Goal: Task Accomplishment & Management: Use online tool/utility

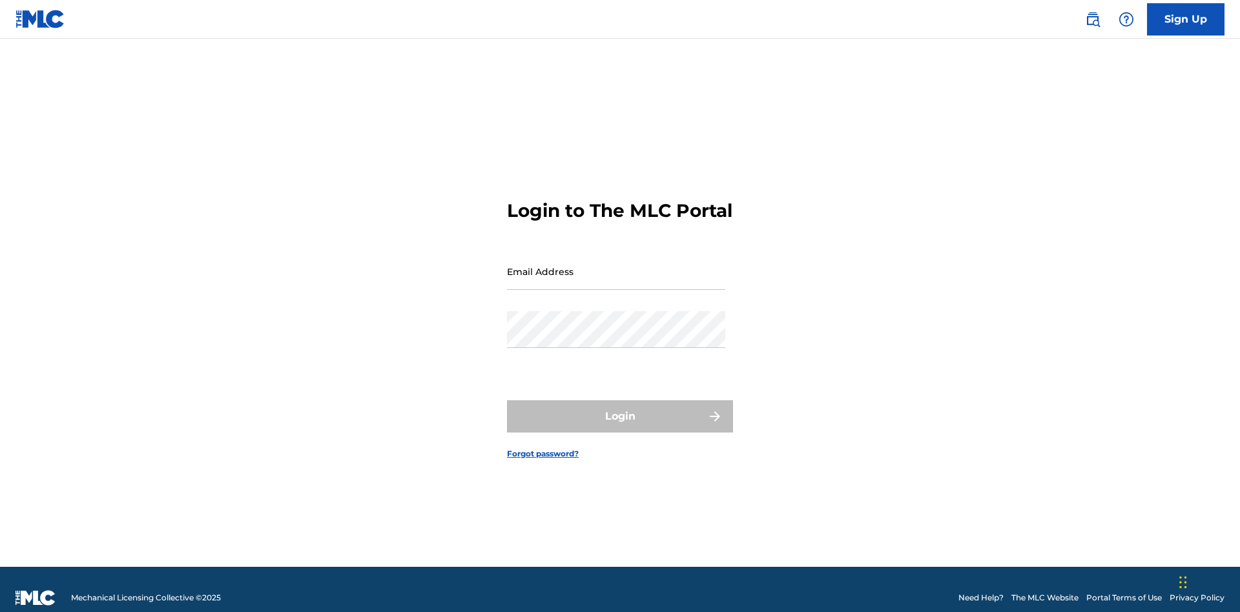
scroll to position [17, 0]
click at [616, 266] on input "Email Address" at bounding box center [616, 271] width 218 height 37
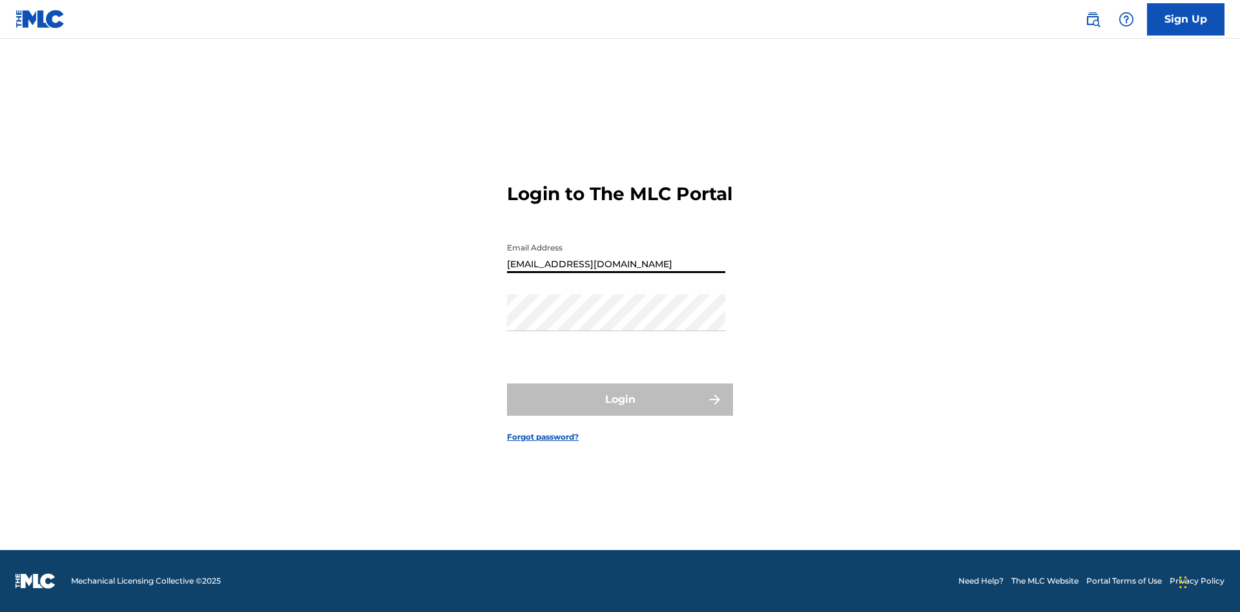
type input "[EMAIL_ADDRESS][DOMAIN_NAME]"
click at [620, 411] on button "Login" at bounding box center [620, 400] width 226 height 32
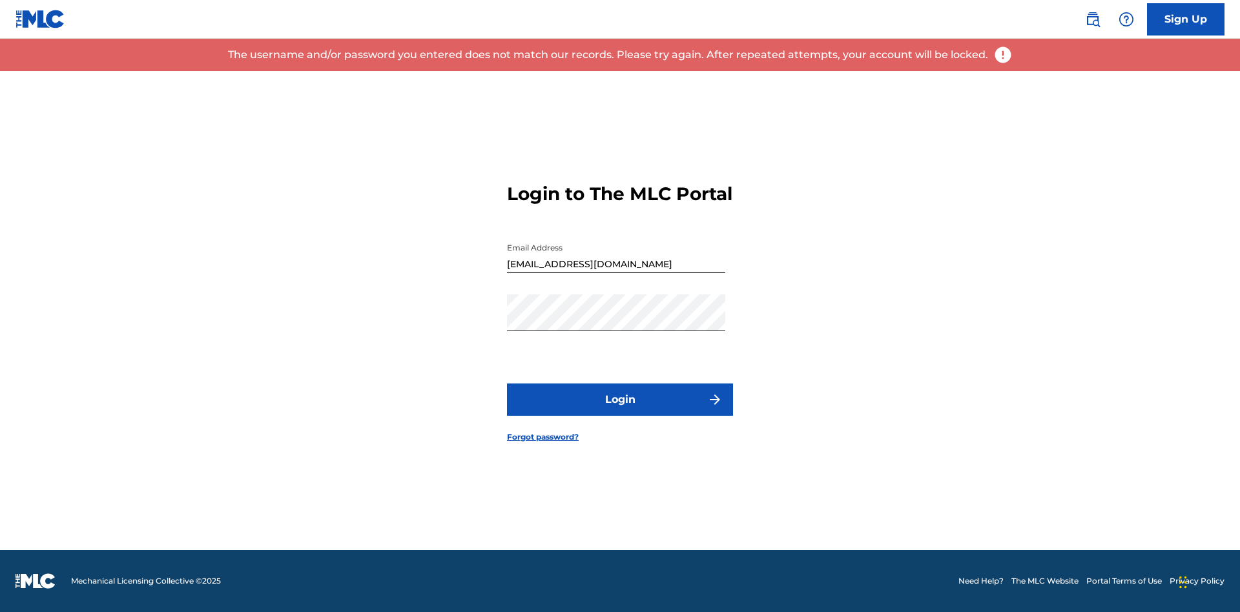
click at [616, 266] on input "[EMAIL_ADDRESS][DOMAIN_NAME]" at bounding box center [616, 254] width 218 height 37
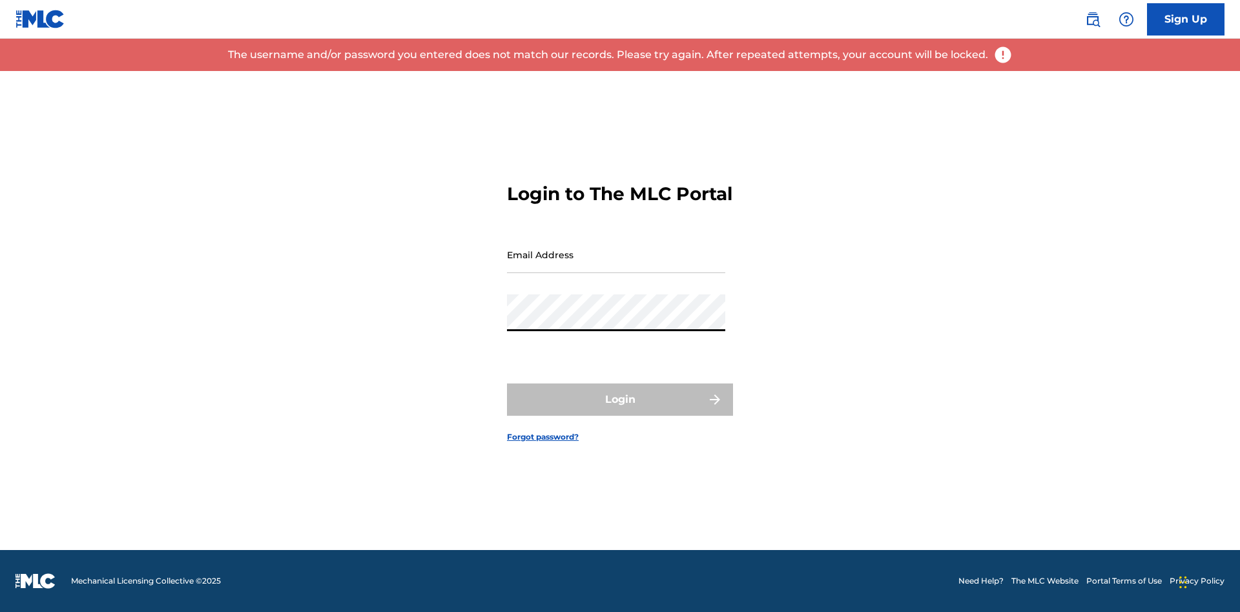
click at [616, 266] on input "Email Address" at bounding box center [616, 254] width 218 height 37
type input "[EMAIL_ADDRESS][DOMAIN_NAME]"
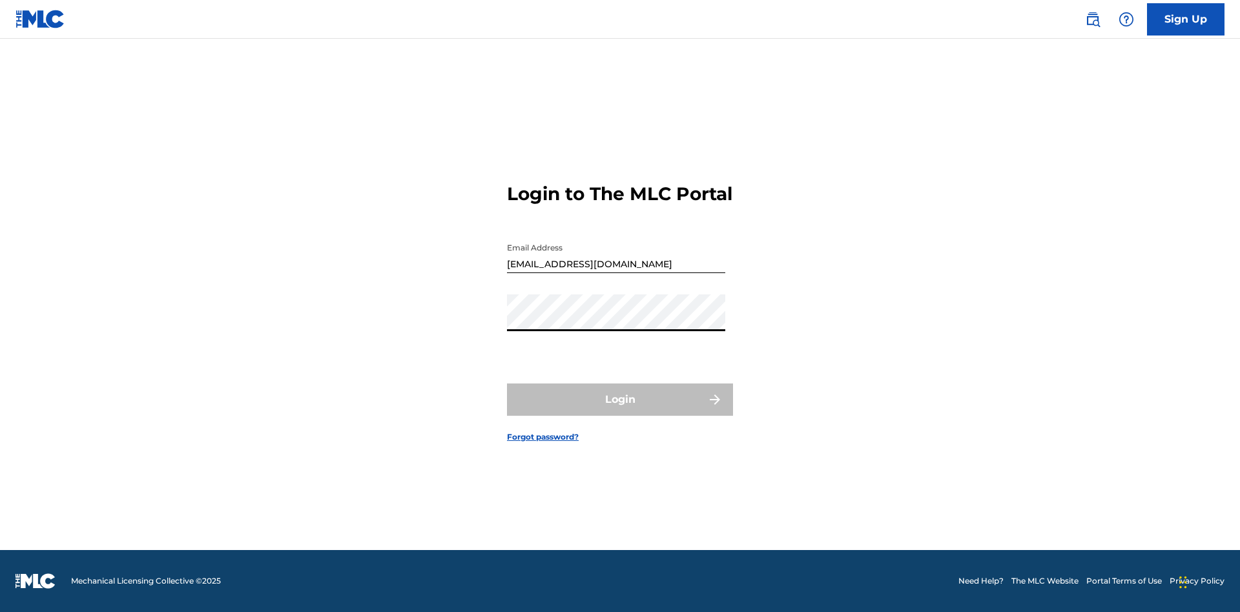
click at [620, 411] on button "Login" at bounding box center [620, 400] width 226 height 32
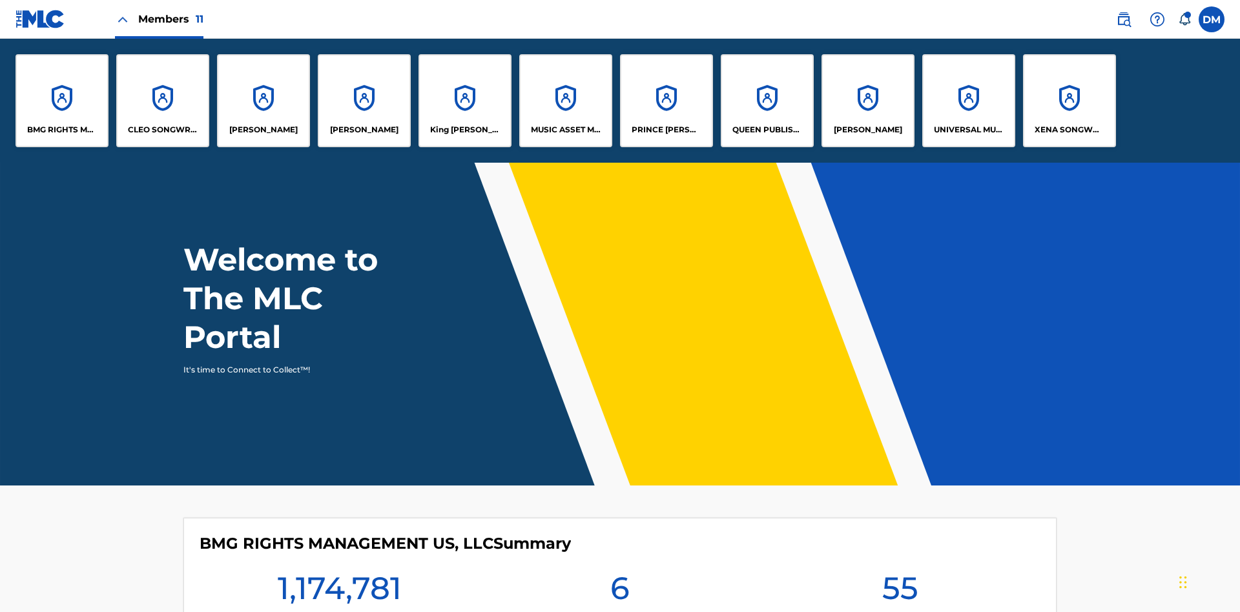
click at [968, 130] on p "UNIVERSAL MUSIC PUB GROUP" at bounding box center [969, 130] width 70 height 12
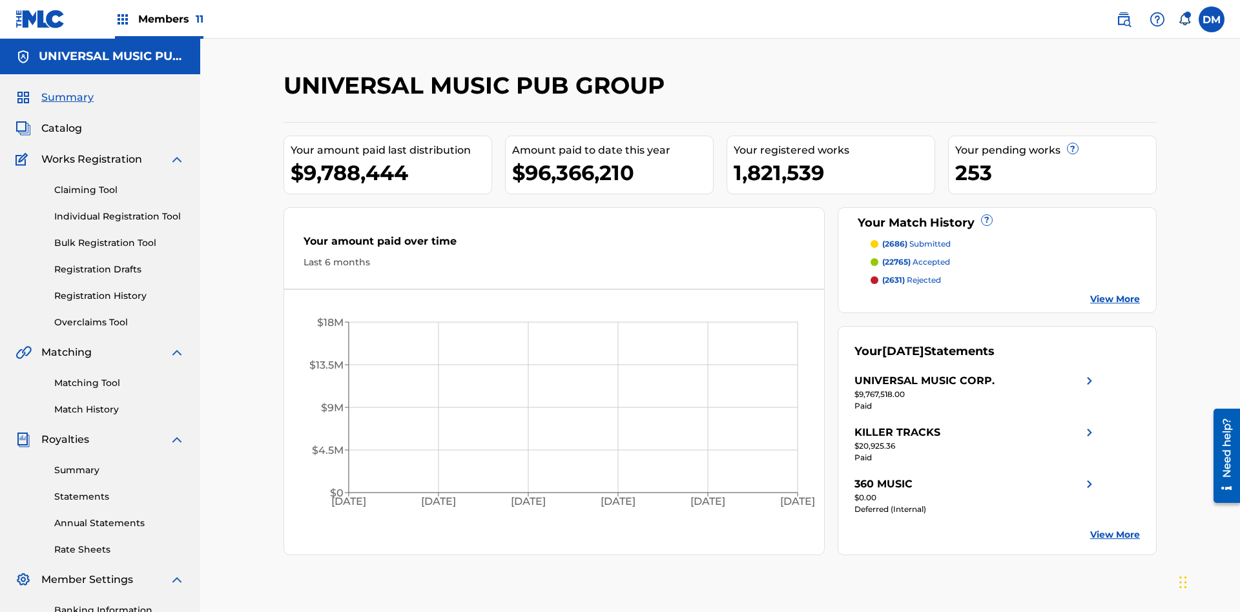
click at [120, 210] on link "Individual Registration Tool" at bounding box center [119, 217] width 131 height 14
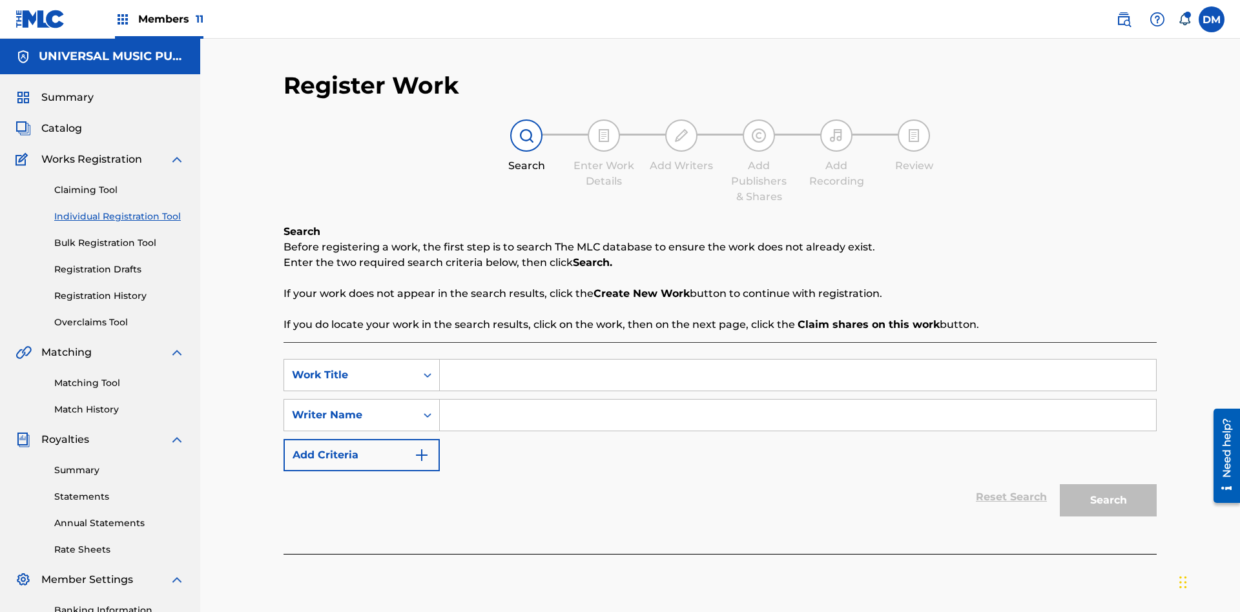
click at [798, 360] on input "Search Form" at bounding box center [798, 375] width 716 height 31
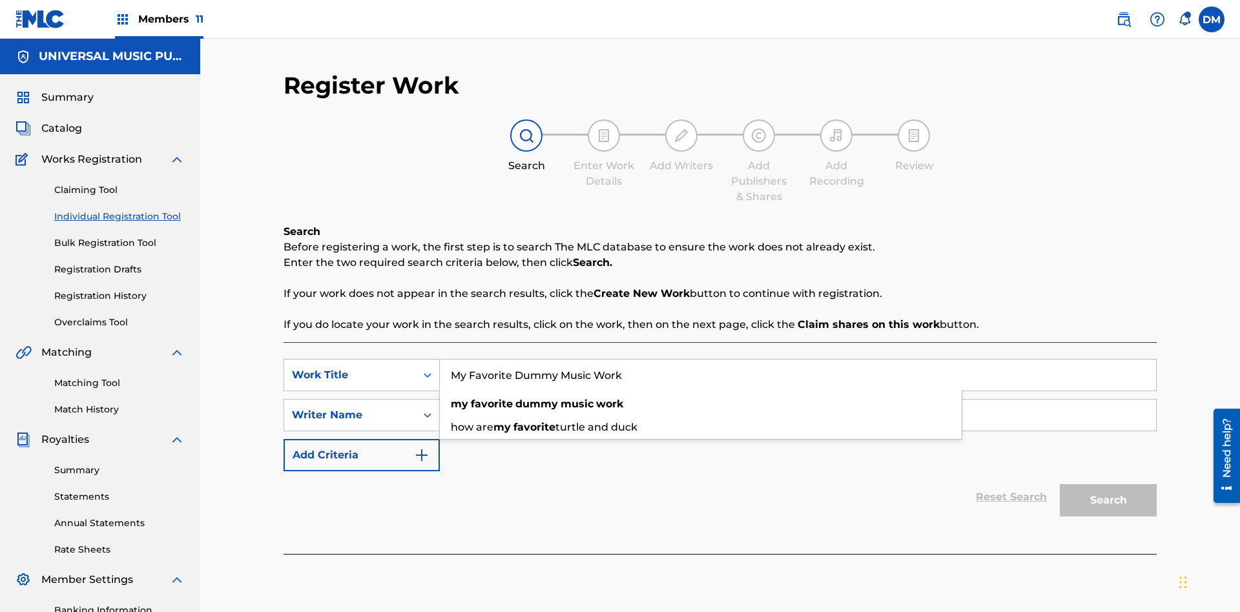
type input "My Favorite Dummy Music Work"
click at [798, 400] on input "Search Form" at bounding box center [798, 415] width 716 height 31
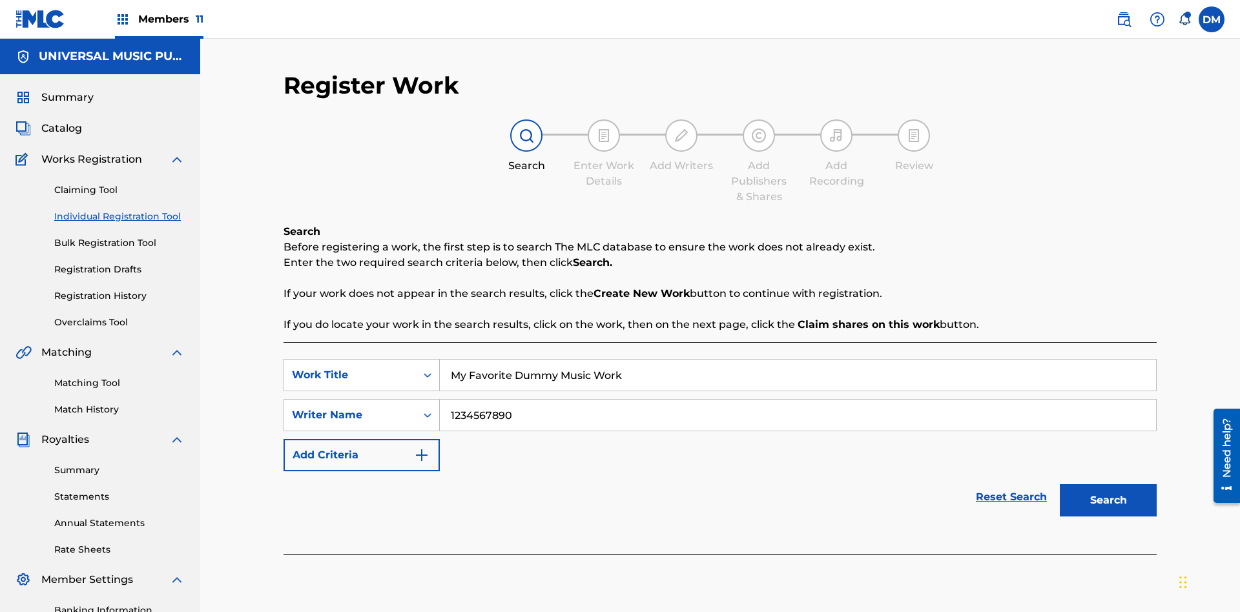
type input "1234567890"
click at [1109, 485] on button "Search" at bounding box center [1108, 501] width 97 height 32
